Goal: Use online tool/utility: Utilize a website feature to perform a specific function

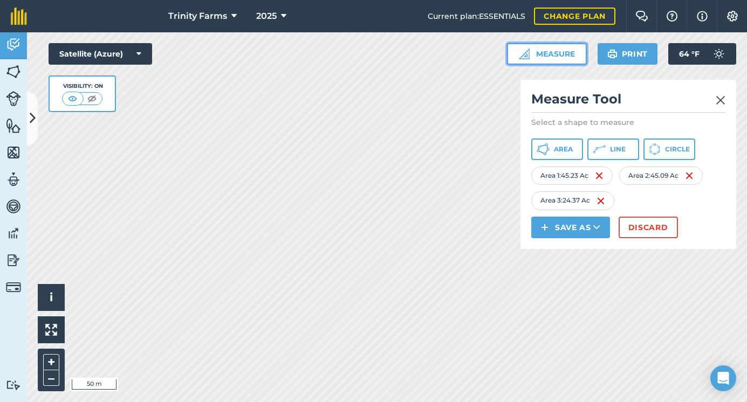
click at [528, 55] on img at bounding box center [524, 54] width 11 height 11
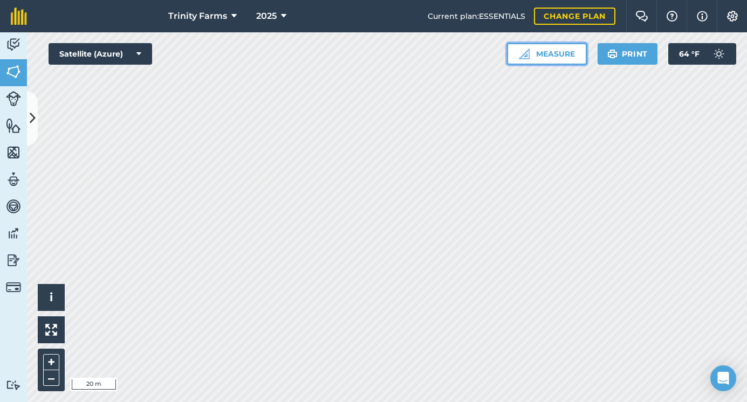
click at [529, 52] on button "Measure" at bounding box center [547, 54] width 80 height 22
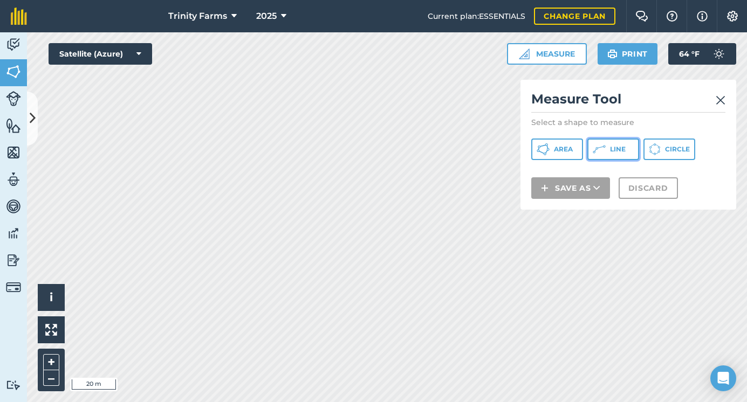
click at [622, 150] on span "Line" at bounding box center [618, 149] width 16 height 9
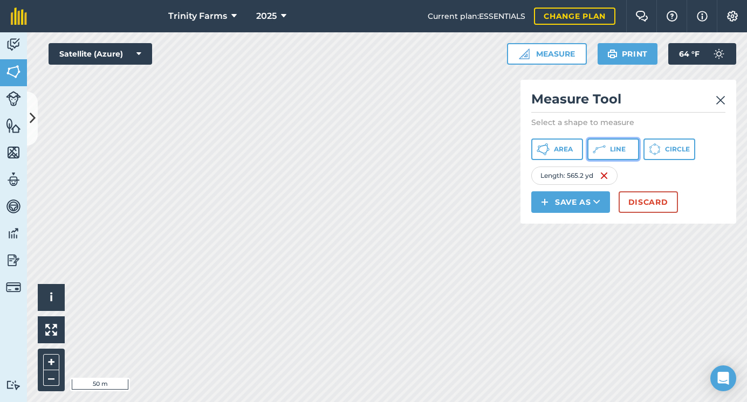
click at [611, 146] on span "Line" at bounding box center [618, 149] width 16 height 9
click at [335, 402] on html "Trinity Farms 2025 Current plan : ESSENTIALS Change plan Farm Chat Help Info Se…" at bounding box center [373, 201] width 747 height 402
click at [648, 205] on button "Discard" at bounding box center [647, 202] width 59 height 22
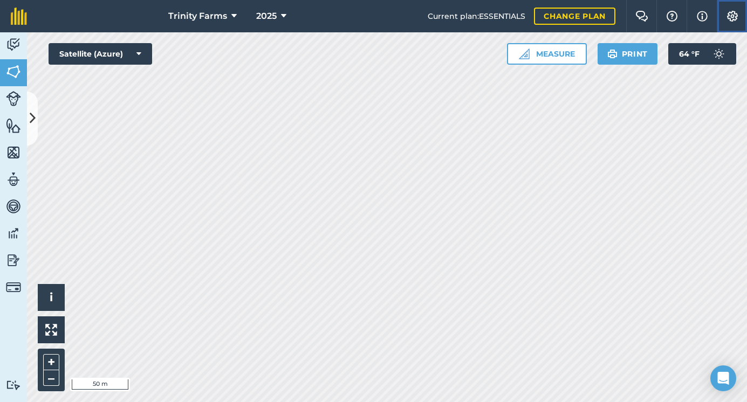
click at [732, 18] on img at bounding box center [731, 16] width 13 height 11
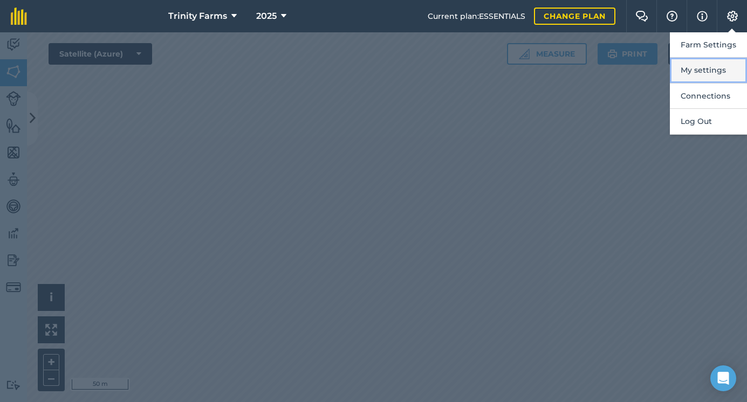
click at [708, 73] on button "My settings" at bounding box center [707, 70] width 77 height 25
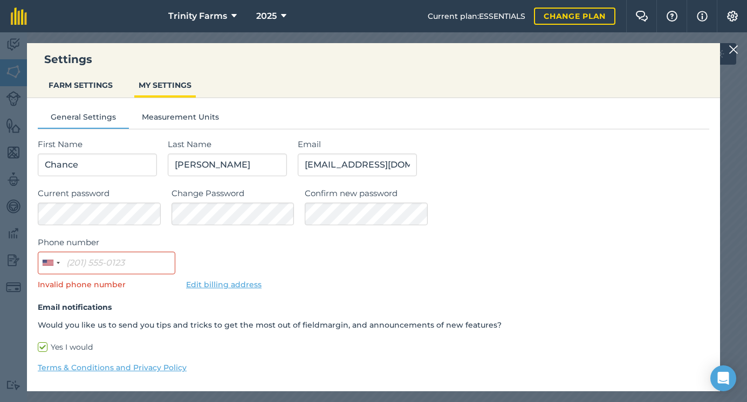
click at [733, 47] on img at bounding box center [733, 49] width 10 height 13
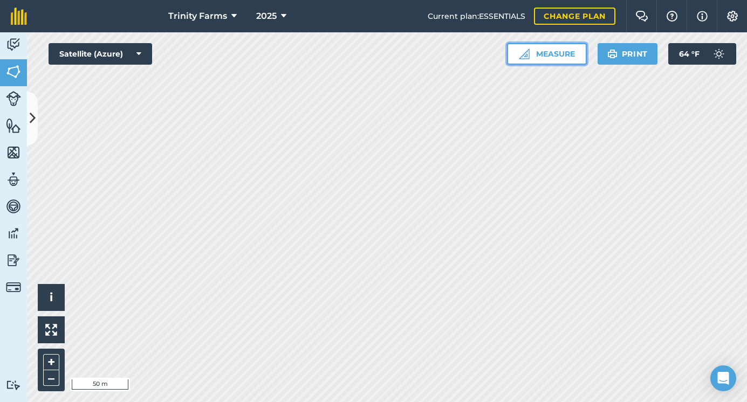
click at [558, 51] on button "Measure" at bounding box center [547, 54] width 80 height 22
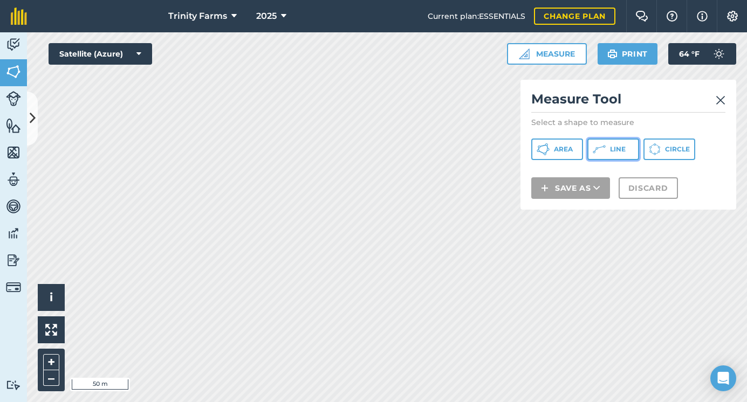
click at [616, 150] on span "Line" at bounding box center [618, 149] width 16 height 9
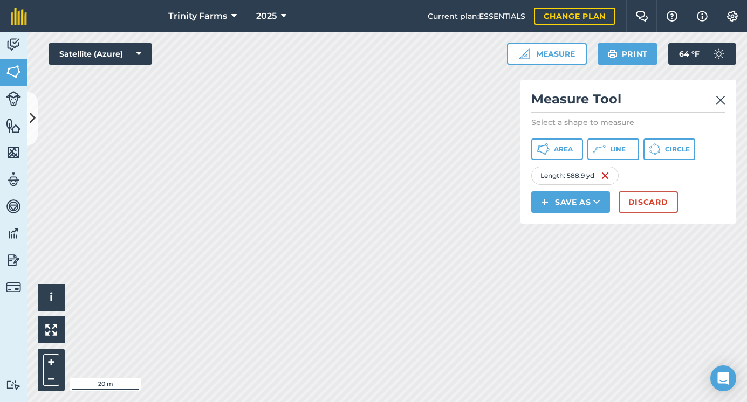
click at [310, 402] on html "Trinity Farms 2025 Current plan : ESSENTIALS Change plan Farm Chat Help Info Se…" at bounding box center [373, 201] width 747 height 402
click at [614, 145] on span "Line" at bounding box center [618, 149] width 16 height 9
click at [126, 0] on div "Trinity Farms 2025 Current plan : ESSENTIALS Change plan Farm Chat Help Info Se…" at bounding box center [373, 201] width 747 height 402
click at [203, 0] on html "Trinity Farms 2025 Current plan : ESSENTIALS Change plan Farm Chat Help Info Se…" at bounding box center [373, 201] width 747 height 402
click at [461, 402] on html "Trinity Farms 2025 Current plan : ESSENTIALS Change plan Farm Chat Help Info Se…" at bounding box center [373, 201] width 747 height 402
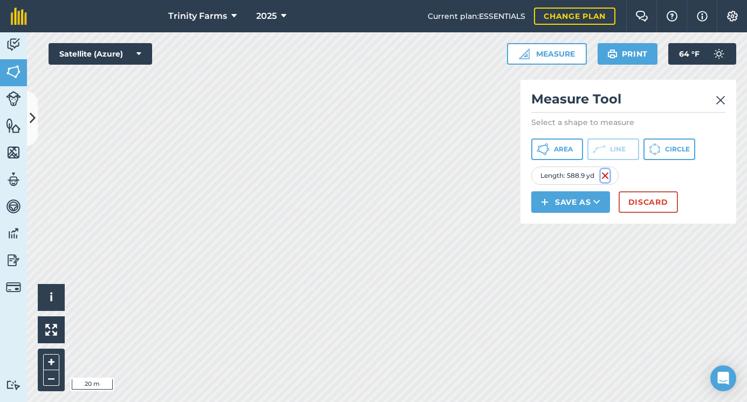
click at [607, 175] on img at bounding box center [604, 175] width 9 height 13
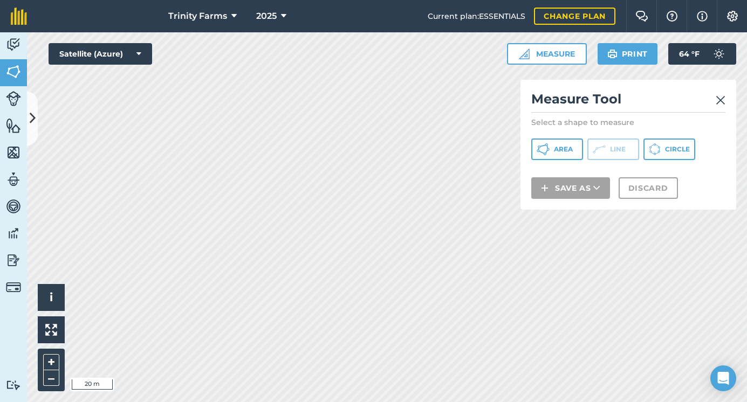
click at [722, 94] on img at bounding box center [720, 100] width 10 height 13
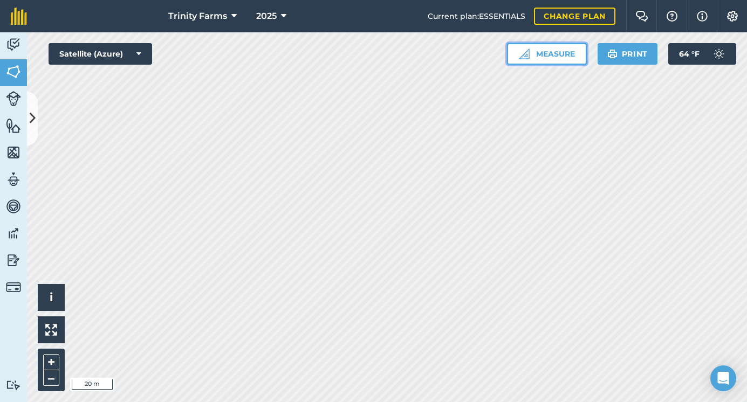
click at [569, 54] on button "Measure" at bounding box center [547, 54] width 80 height 22
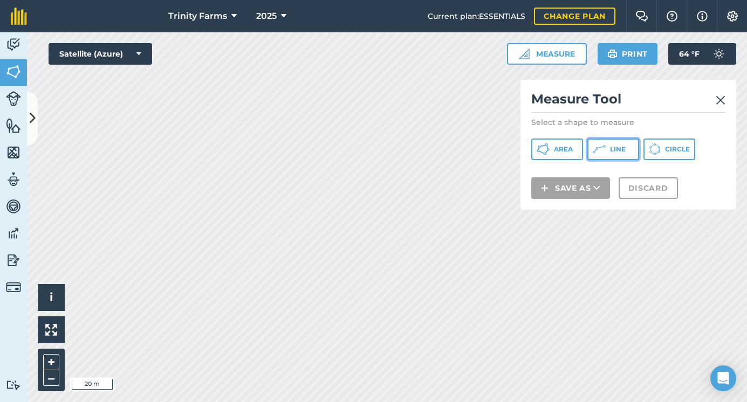
click at [621, 148] on span "Line" at bounding box center [618, 149] width 16 height 9
click at [115, 0] on html "Trinity Farms 2025 Current plan : ESSENTIALS Change plan Farm Chat Help Info Se…" at bounding box center [373, 201] width 747 height 402
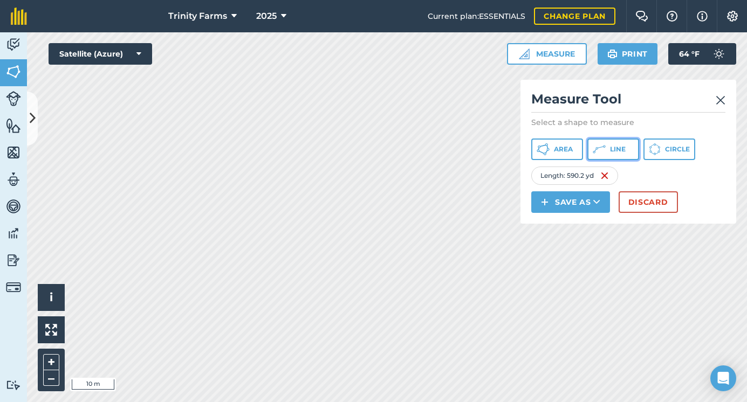
click at [621, 148] on span "Line" at bounding box center [618, 149] width 16 height 9
drag, startPoint x: 610, startPoint y: 151, endPoint x: 546, endPoint y: 189, distance: 74.0
click at [610, 151] on span "Line" at bounding box center [618, 149] width 16 height 9
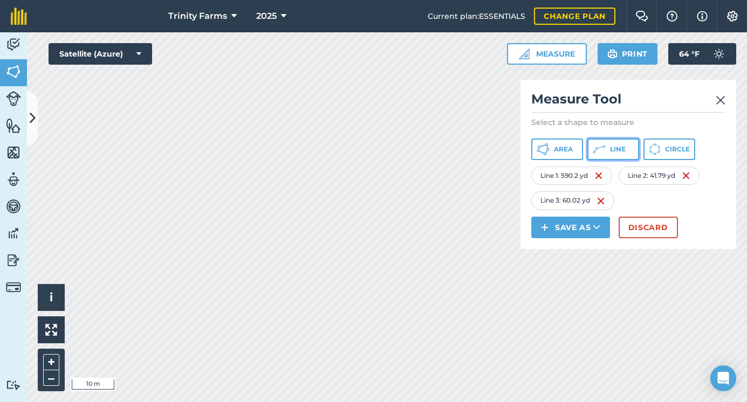
click at [610, 147] on span "Line" at bounding box center [618, 149] width 16 height 9
click at [614, 158] on button "Line" at bounding box center [613, 150] width 52 height 22
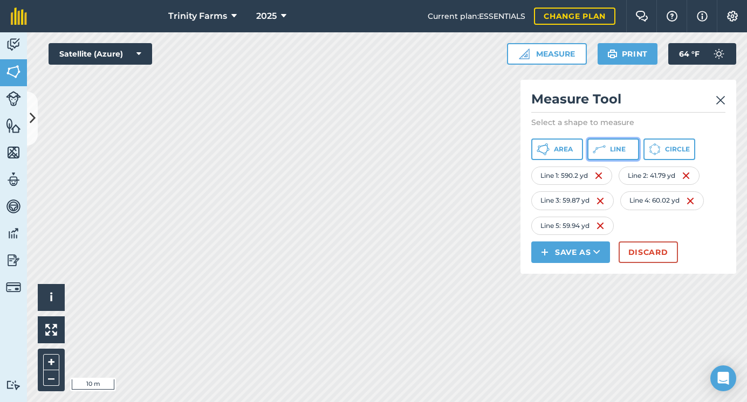
click at [611, 152] on span "Line" at bounding box center [618, 149] width 16 height 9
click at [603, 152] on icon at bounding box center [598, 149] width 13 height 13
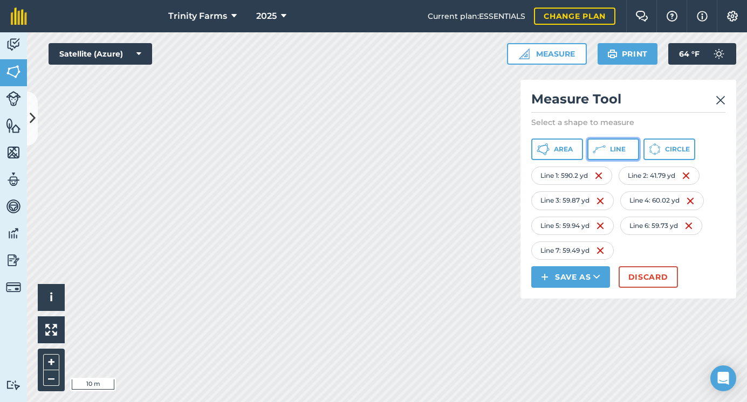
click at [606, 145] on button "Line" at bounding box center [613, 150] width 52 height 22
click at [610, 150] on span "Line" at bounding box center [618, 149] width 16 height 9
click at [723, 101] on img at bounding box center [720, 100] width 10 height 13
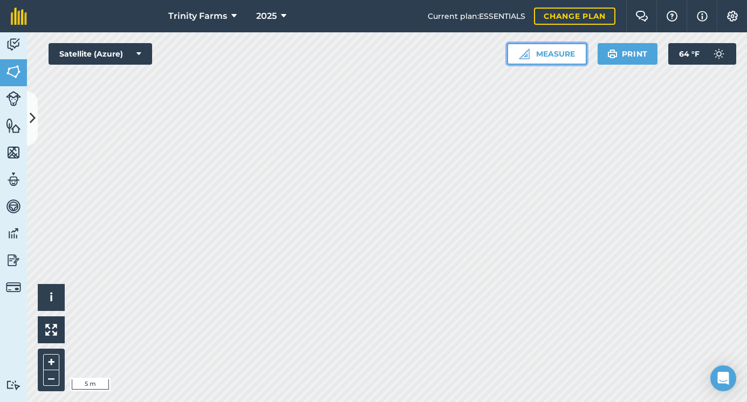
click at [565, 57] on button "Measure" at bounding box center [547, 54] width 80 height 22
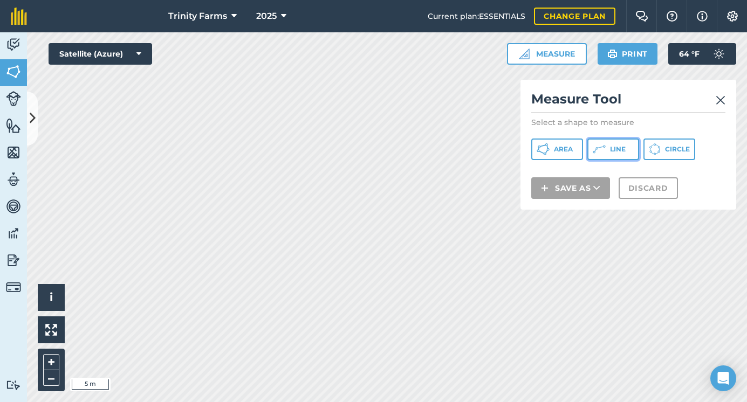
click at [614, 152] on span "Line" at bounding box center [618, 149] width 16 height 9
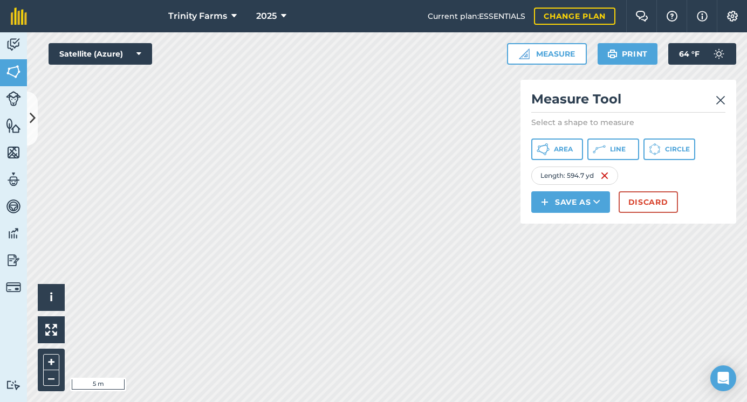
click at [401, 22] on div "Trinity Farms 2025 Current plan : ESSENTIALS Change plan Farm Chat Help Info Se…" at bounding box center [373, 201] width 747 height 402
click at [489, 0] on html "Trinity Farms 2025 Current plan : ESSENTIALS Change plan Farm Chat Help Info Se…" at bounding box center [373, 201] width 747 height 402
click at [429, 20] on div "Trinity Farms 2025 Current plan : ESSENTIALS Change plan Farm Chat Help Info Se…" at bounding box center [373, 201] width 747 height 402
click at [451, 7] on div "Trinity Farms 2025 Current plan : ESSENTIALS Change plan Farm Chat Help Info Se…" at bounding box center [373, 201] width 747 height 402
click at [619, 148] on span "Line" at bounding box center [618, 149] width 16 height 9
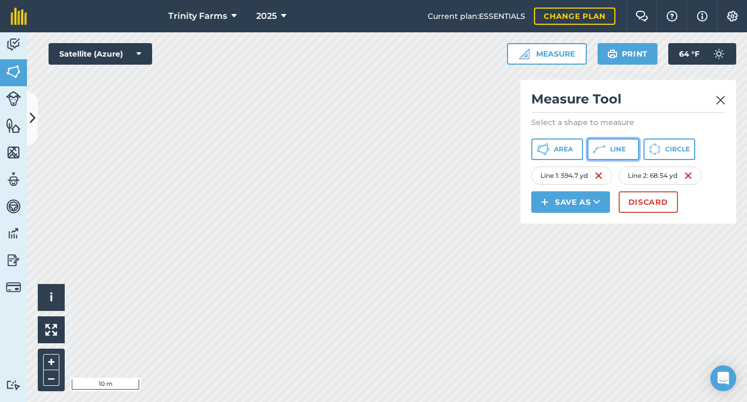
click at [611, 149] on span "Line" at bounding box center [618, 149] width 16 height 9
click at [642, 200] on button "Discard" at bounding box center [647, 202] width 59 height 22
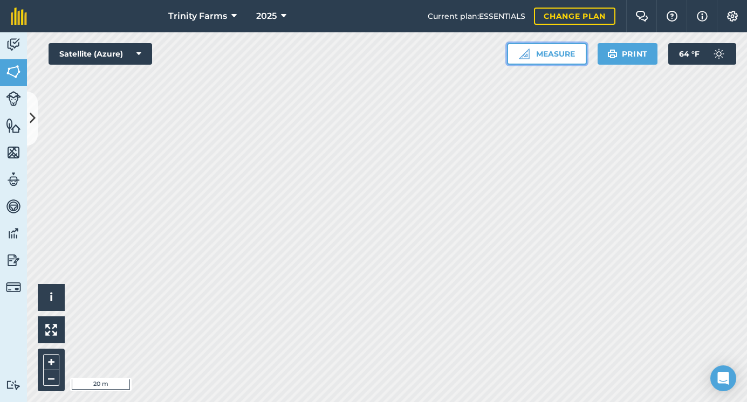
click at [558, 50] on button "Measure" at bounding box center [547, 54] width 80 height 22
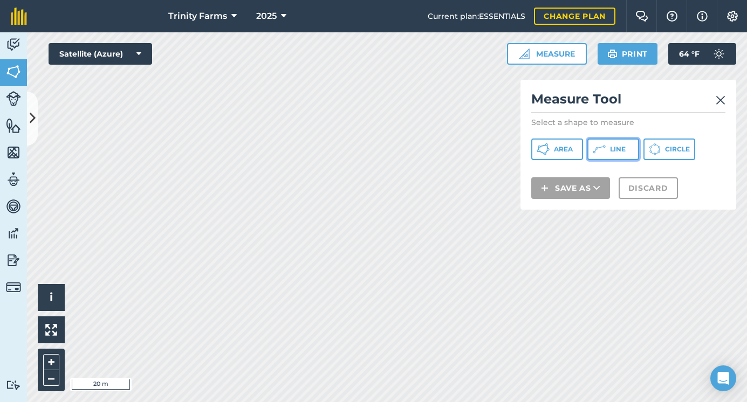
click at [610, 154] on button "Line" at bounding box center [613, 150] width 52 height 22
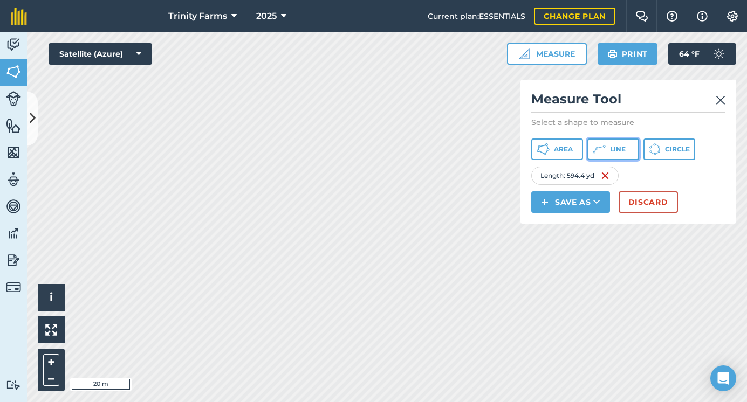
click at [614, 151] on span "Line" at bounding box center [618, 149] width 16 height 9
click at [609, 152] on button "Line" at bounding box center [613, 150] width 52 height 22
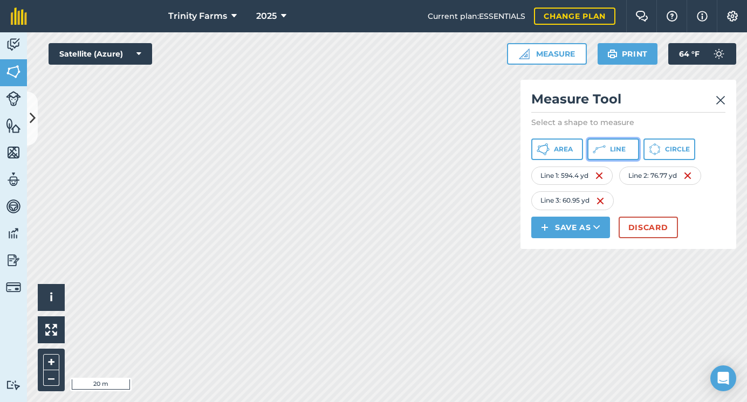
click at [601, 151] on icon at bounding box center [598, 149] width 13 height 13
click at [612, 150] on span "Line" at bounding box center [618, 149] width 16 height 9
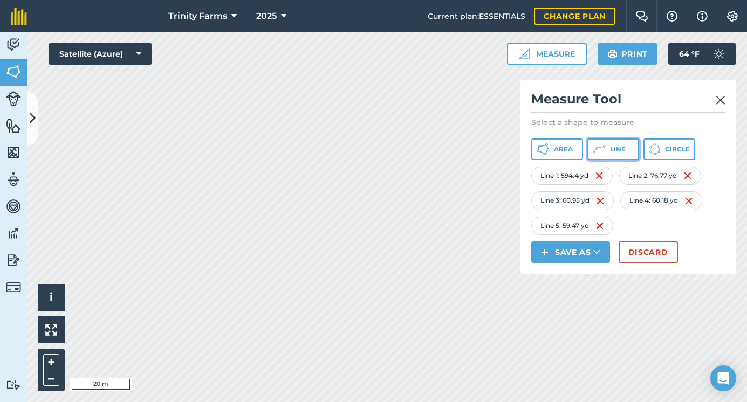
click at [611, 152] on span "Line" at bounding box center [618, 149] width 16 height 9
click at [617, 147] on span "Line" at bounding box center [618, 149] width 16 height 9
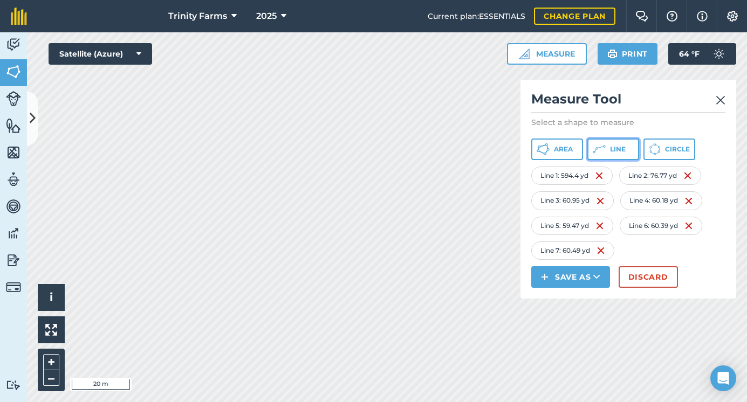
click at [602, 152] on icon at bounding box center [598, 149] width 13 height 13
click at [627, 151] on button "Line" at bounding box center [613, 150] width 52 height 22
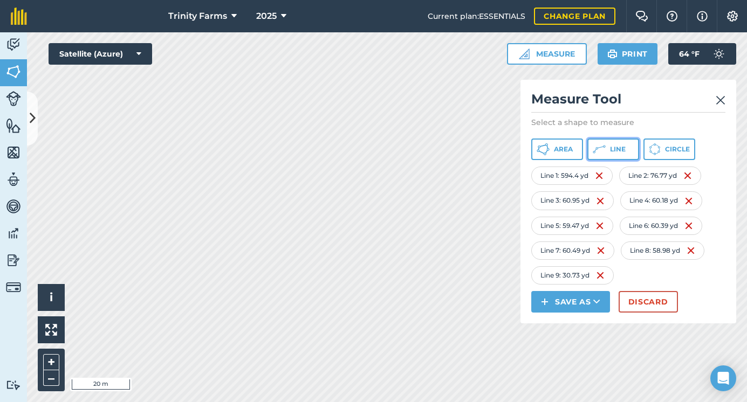
click at [607, 153] on button "Line" at bounding box center [613, 150] width 52 height 22
click at [612, 151] on span "Line" at bounding box center [618, 149] width 16 height 9
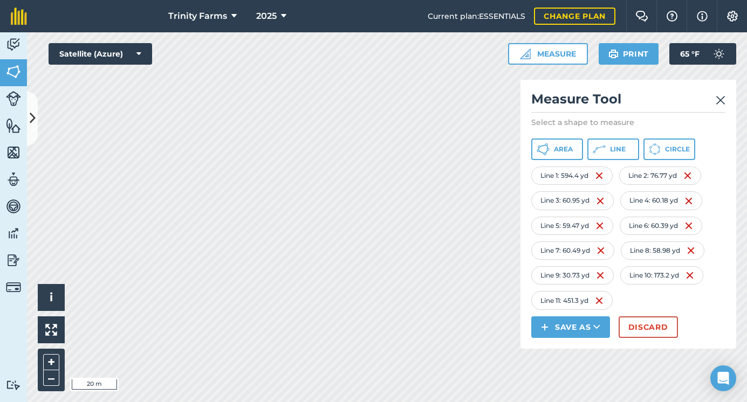
click at [716, 95] on img at bounding box center [720, 100] width 10 height 13
